Goal: Task Accomplishment & Management: Use online tool/utility

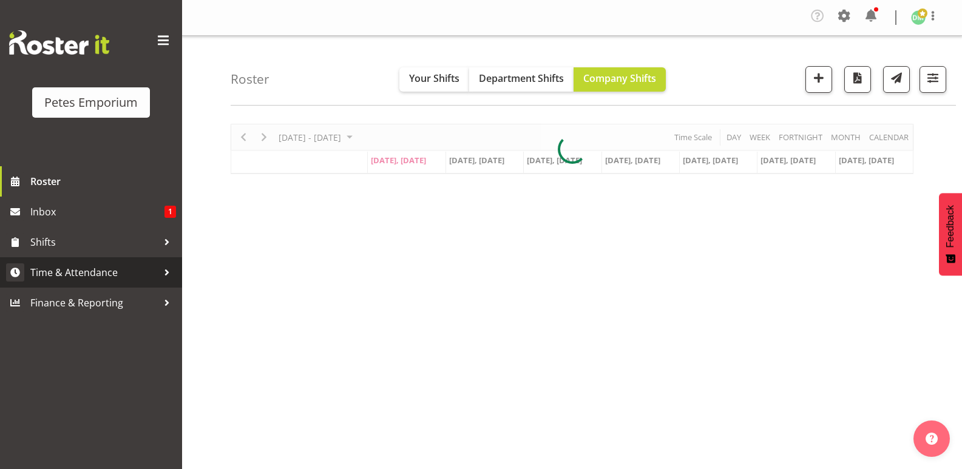
click at [106, 277] on span "Time & Attendance" at bounding box center [93, 272] width 127 height 18
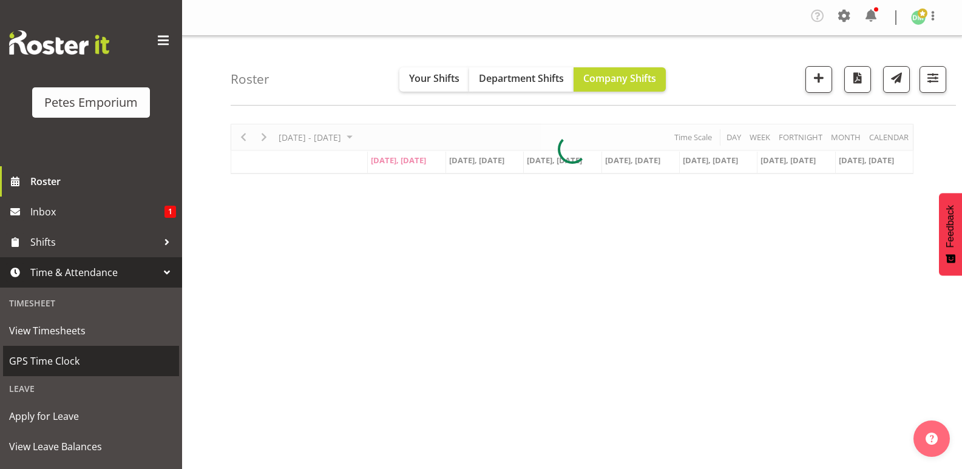
click at [74, 359] on span "GPS Time Clock" at bounding box center [91, 361] width 164 height 18
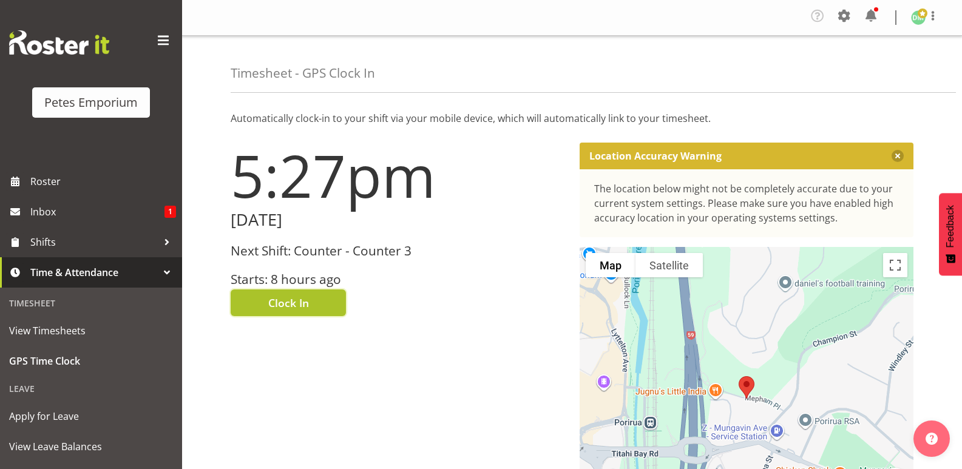
click at [307, 296] on span "Clock In" at bounding box center [288, 303] width 41 height 16
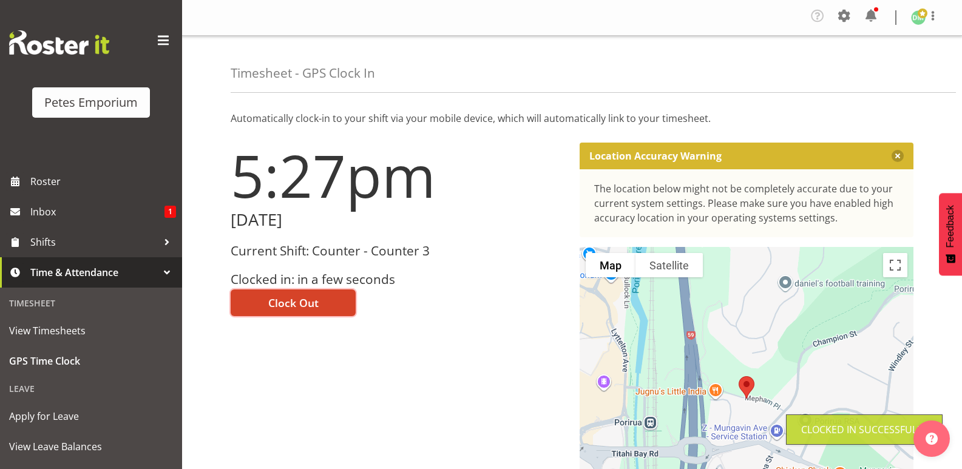
click at [314, 303] on span "Clock Out" at bounding box center [293, 303] width 50 height 16
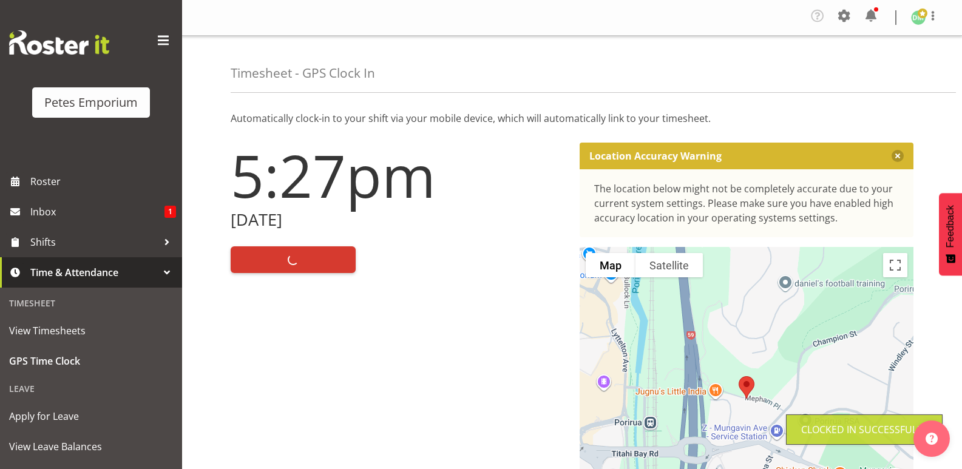
click at [918, 16] on span at bounding box center [923, 13] width 10 height 10
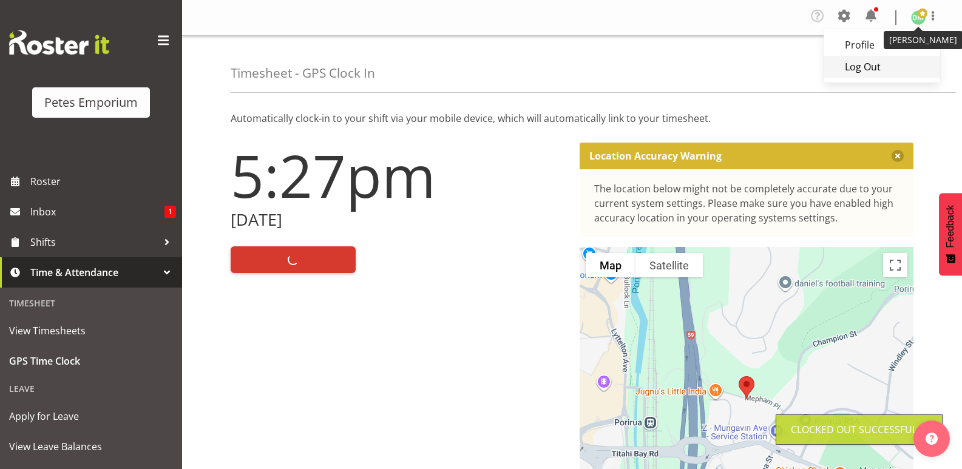
click at [875, 64] on link "Log Out" at bounding box center [882, 67] width 117 height 22
